Goal: Task Accomplishment & Management: Complete application form

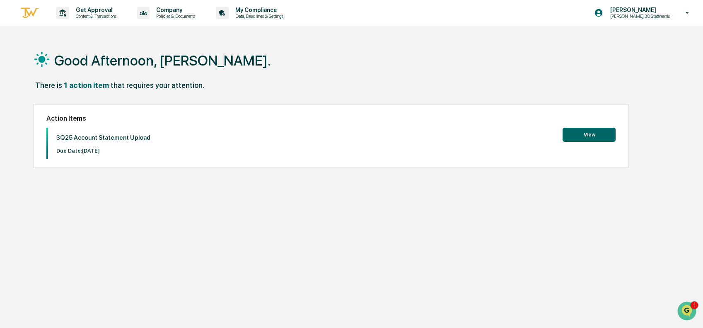
click at [577, 132] on button "View" at bounding box center [589, 135] width 53 height 14
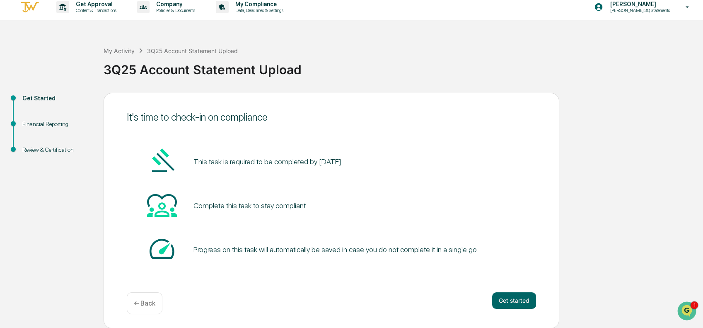
scroll to position [6, 0]
click at [509, 300] on button "Get started" at bounding box center [514, 300] width 44 height 17
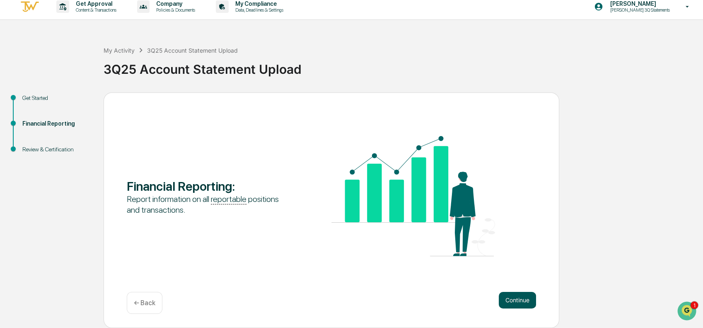
click at [515, 298] on button "Continue" at bounding box center [517, 300] width 37 height 17
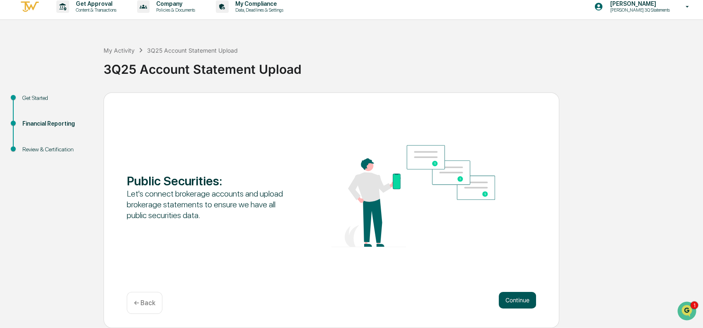
click at [515, 300] on button "Continue" at bounding box center [517, 300] width 37 height 17
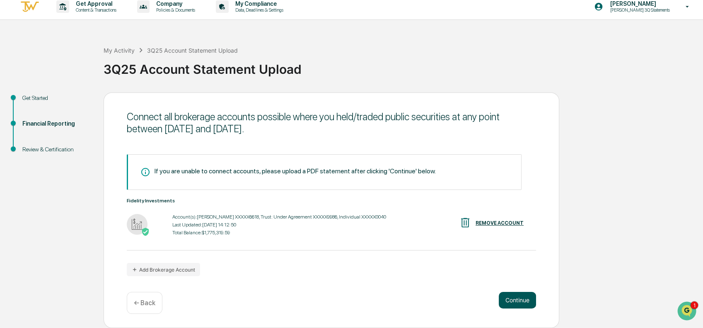
click at [516, 298] on button "Continue" at bounding box center [517, 300] width 37 height 17
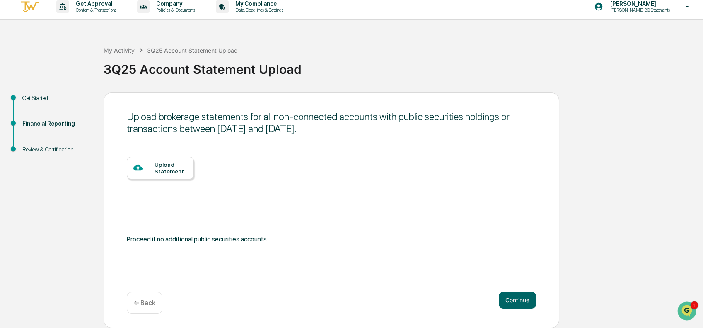
click at [168, 166] on div "Upload Statement" at bounding box center [171, 167] width 33 height 13
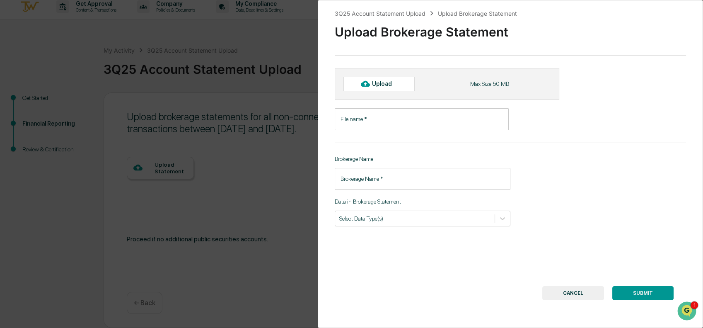
click at [392, 123] on input "File name   *" at bounding box center [422, 119] width 174 height 22
click at [585, 114] on div "File name   * File name   *" at bounding box center [475, 119] width 281 height 22
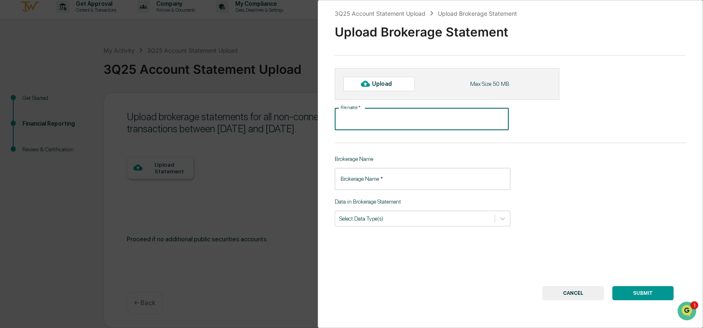
click at [453, 122] on input "File name   *" at bounding box center [422, 119] width 174 height 22
paste input "**********"
type input "**********"
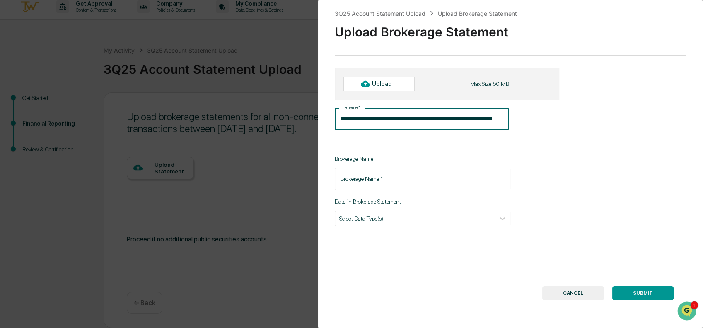
click at [457, 182] on input "Brokerage Name   *" at bounding box center [423, 179] width 176 height 22
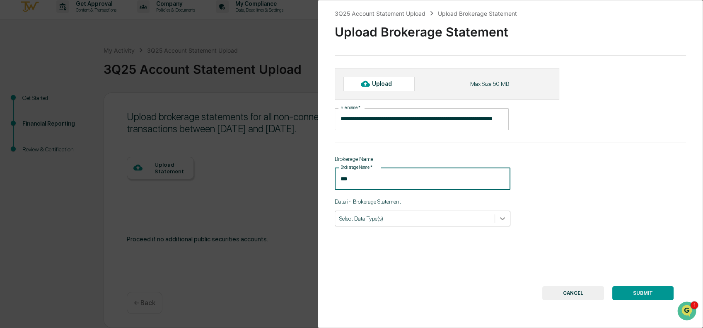
type input "***"
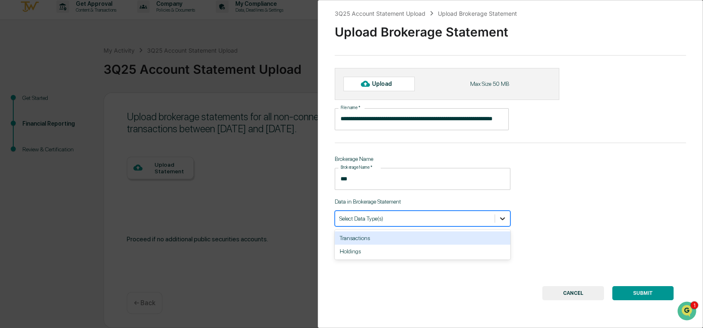
click at [499, 222] on icon at bounding box center [503, 218] width 8 height 8
click at [480, 241] on div "Transactions" at bounding box center [423, 237] width 176 height 13
click at [641, 293] on button "SUBMIT" at bounding box center [643, 293] width 61 height 14
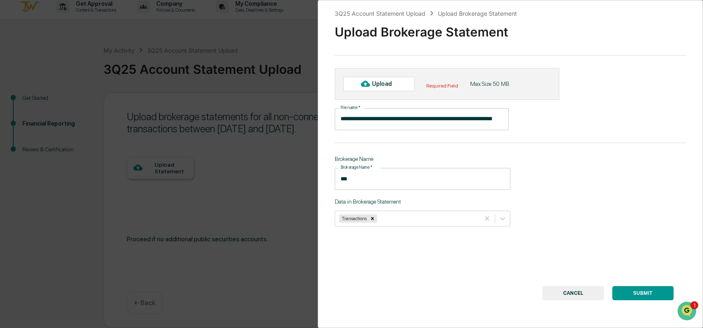
click at [365, 81] on icon at bounding box center [365, 84] width 9 height 6
type input "**********"
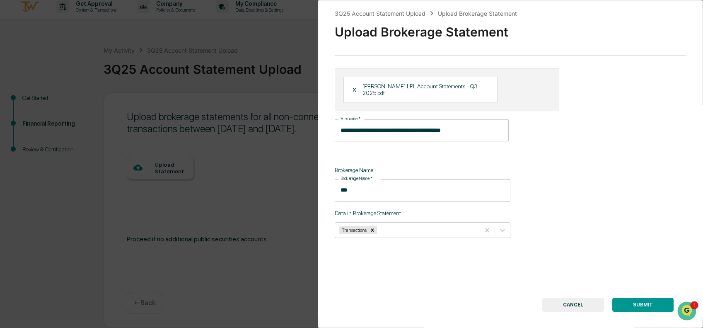
click at [644, 303] on button "SUBMIT" at bounding box center [643, 305] width 61 height 14
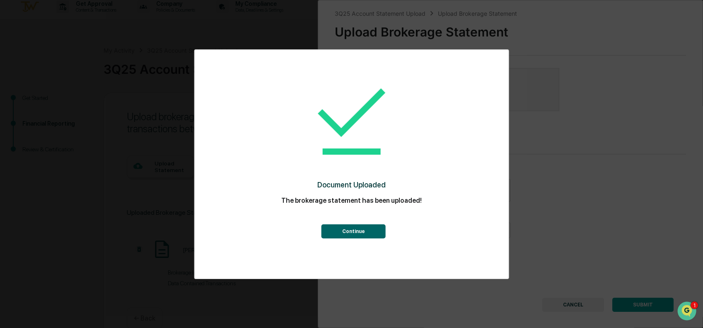
click at [365, 232] on button "Continue" at bounding box center [354, 231] width 64 height 14
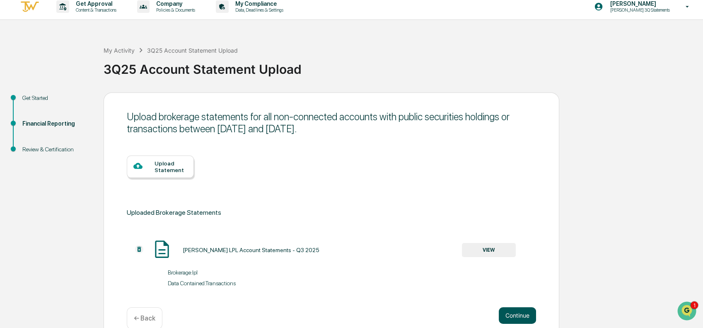
click at [515, 312] on button "Continue" at bounding box center [517, 315] width 37 height 17
